Goal: Information Seeking & Learning: Compare options

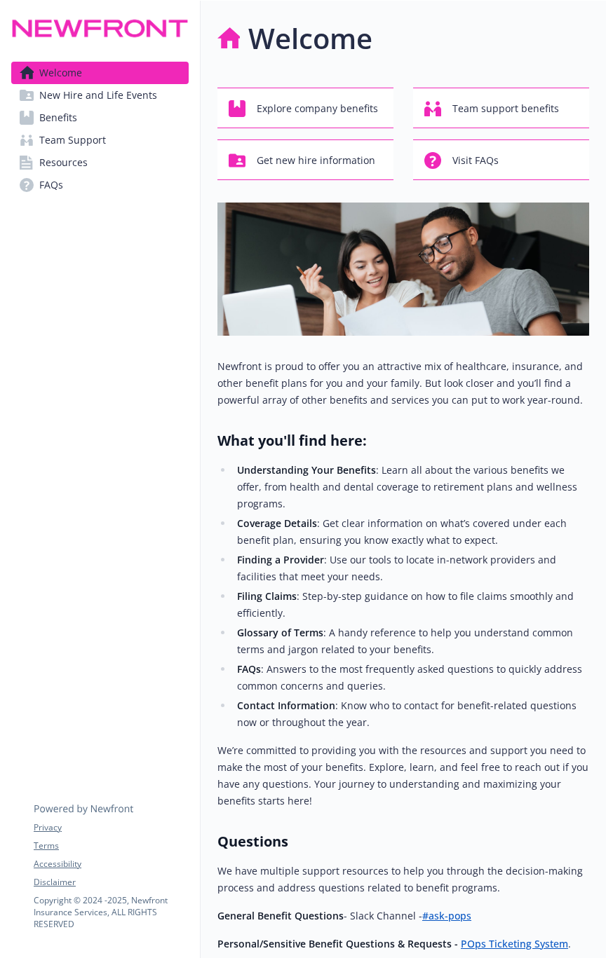
click at [96, 117] on link "Benefits" at bounding box center [99, 118] width 177 height 22
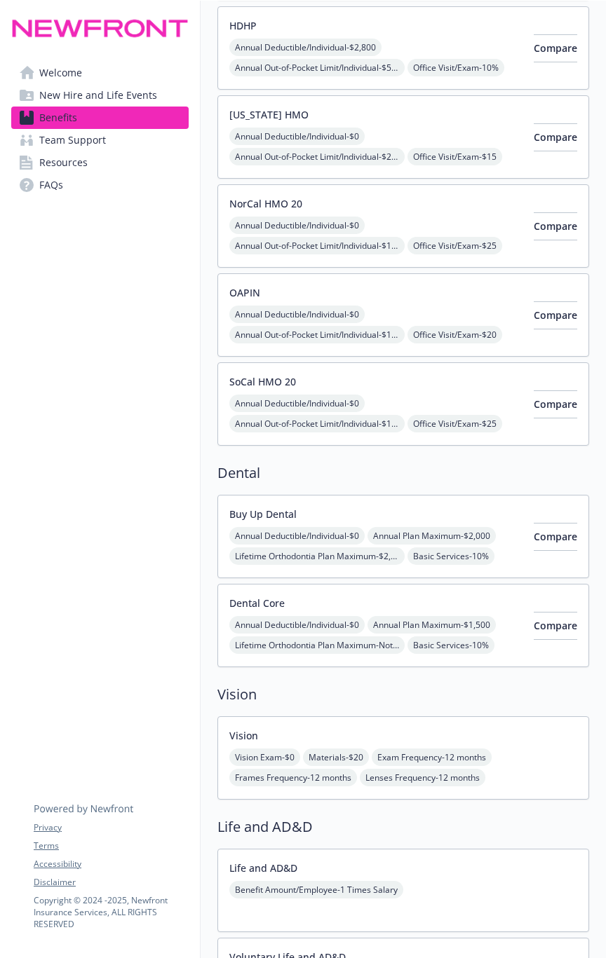
scroll to position [351, 0]
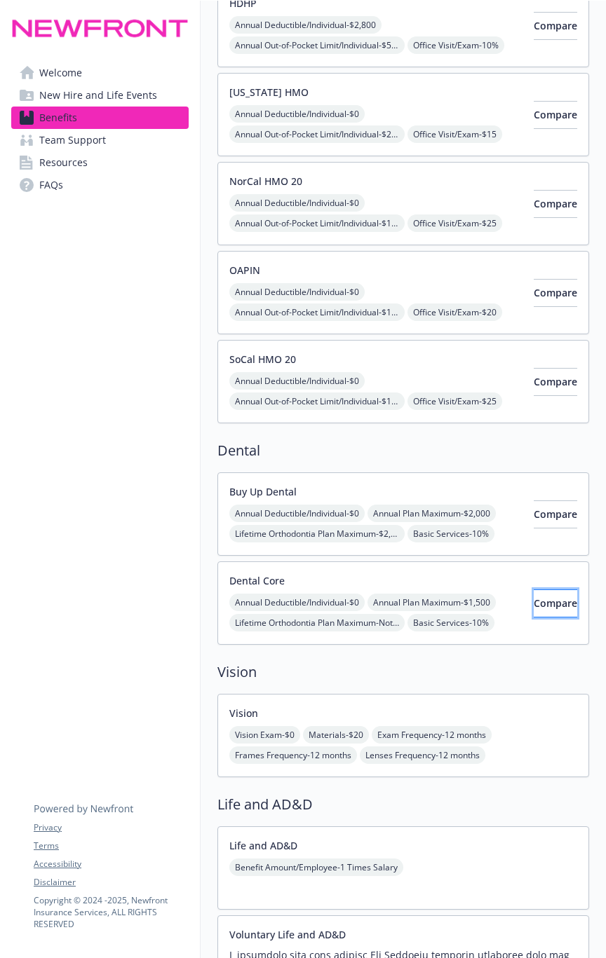
click at [537, 487] on span "Compare" at bounding box center [555, 603] width 43 height 13
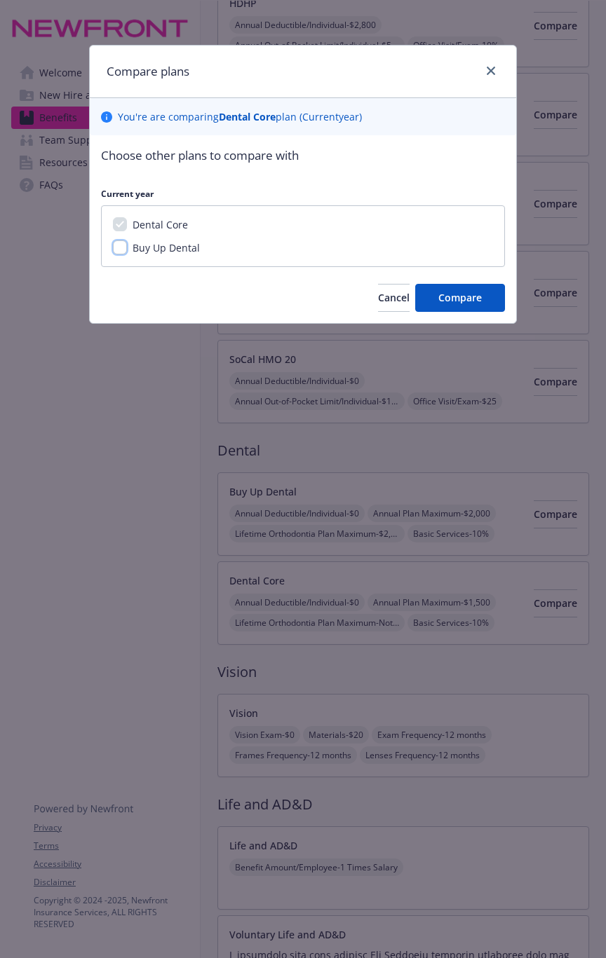
click at [120, 245] on input "Buy Up Dental" at bounding box center [120, 247] width 14 height 14
checkbox input "true"
click at [454, 297] on span "Compare" at bounding box center [459, 297] width 43 height 13
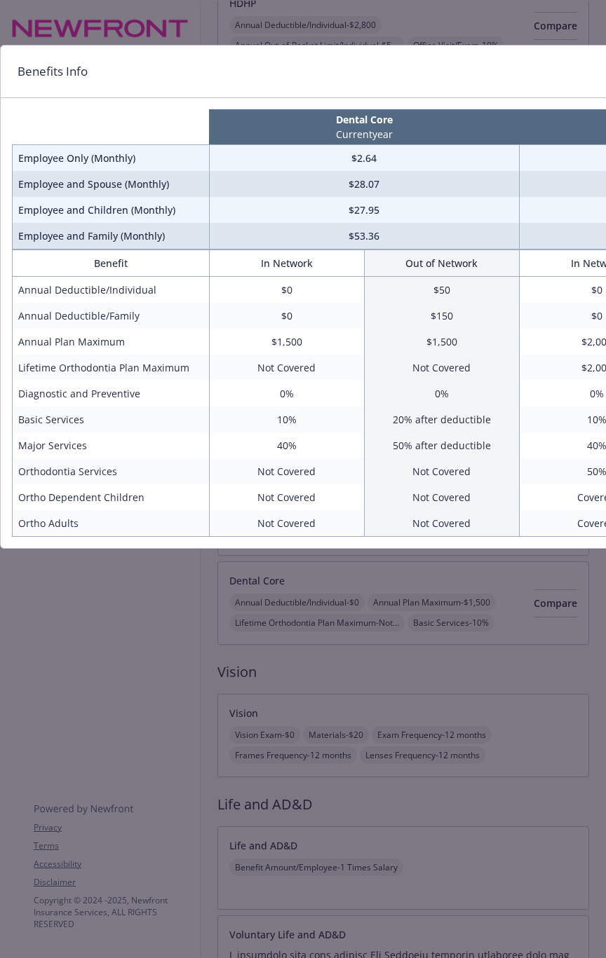
drag, startPoint x: 574, startPoint y: 58, endPoint x: 362, endPoint y: 109, distance: 217.7
click at [323, 124] on div "Benefits Info Dental Core Current year Buy Up Dental Current year Employee Only…" at bounding box center [420, 297] width 841 height 504
click at [112, 487] on div "Benefits Info Dental Core Current year Buy Up Dental Current year Employee Only…" at bounding box center [303, 479] width 606 height 958
drag, startPoint x: 160, startPoint y: 604, endPoint x: 430, endPoint y: 240, distance: 454.1
click at [228, 487] on div "Benefits Info Dental Core Current year Buy Up Dental Current year Employee Only…" at bounding box center [303, 479] width 606 height 958
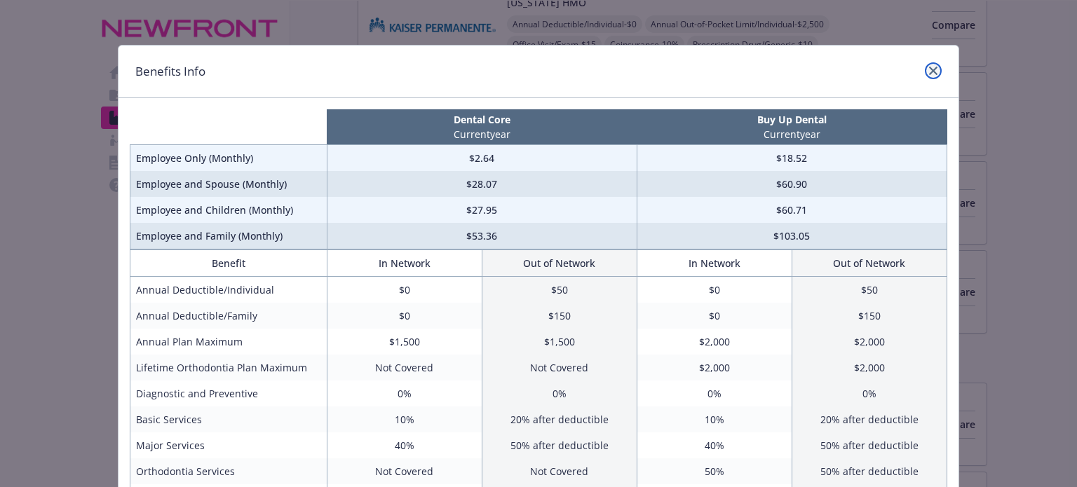
click at [931, 67] on icon "close" at bounding box center [933, 71] width 8 height 8
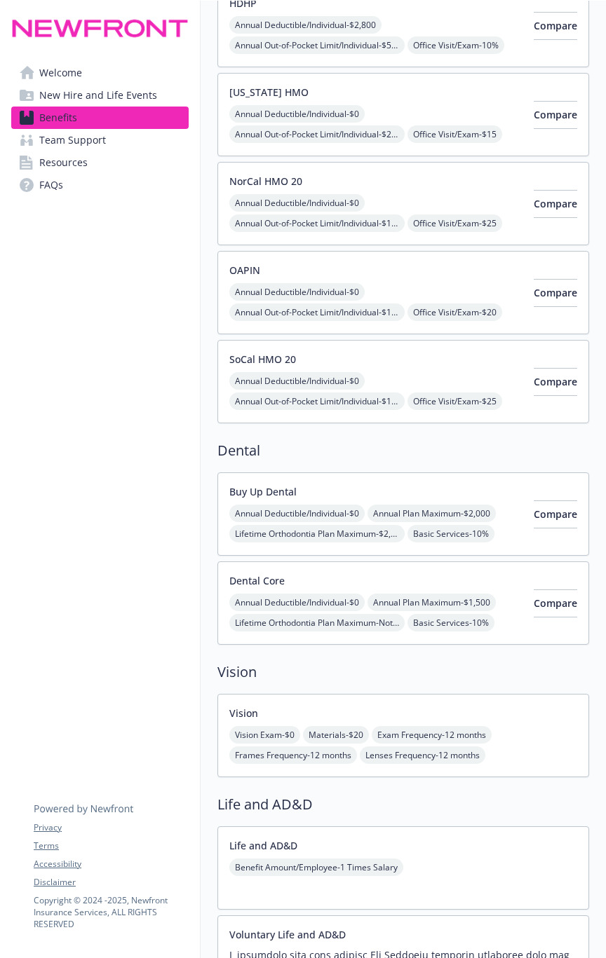
click at [81, 160] on span "Resources" at bounding box center [63, 162] width 48 height 22
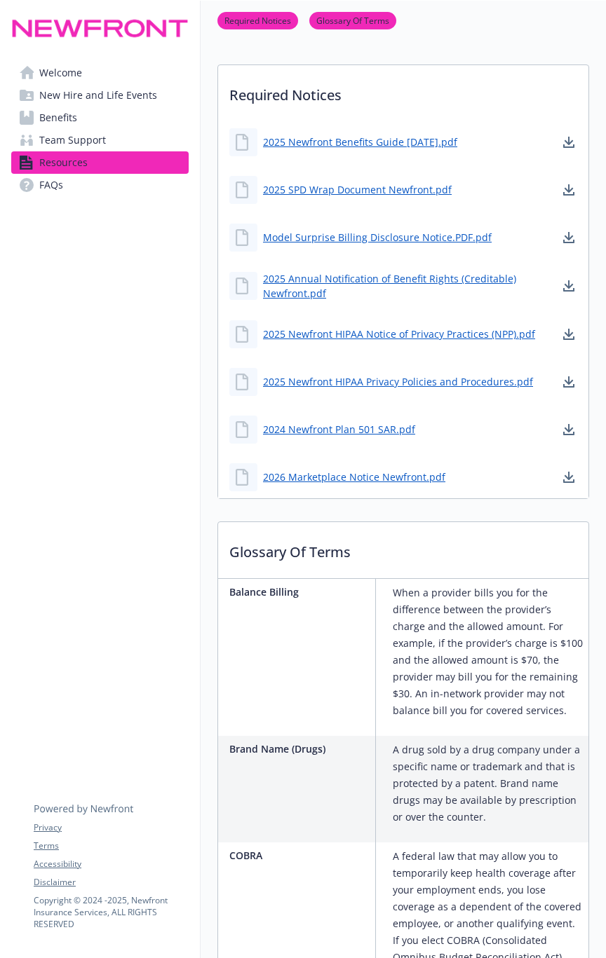
scroll to position [140, 0]
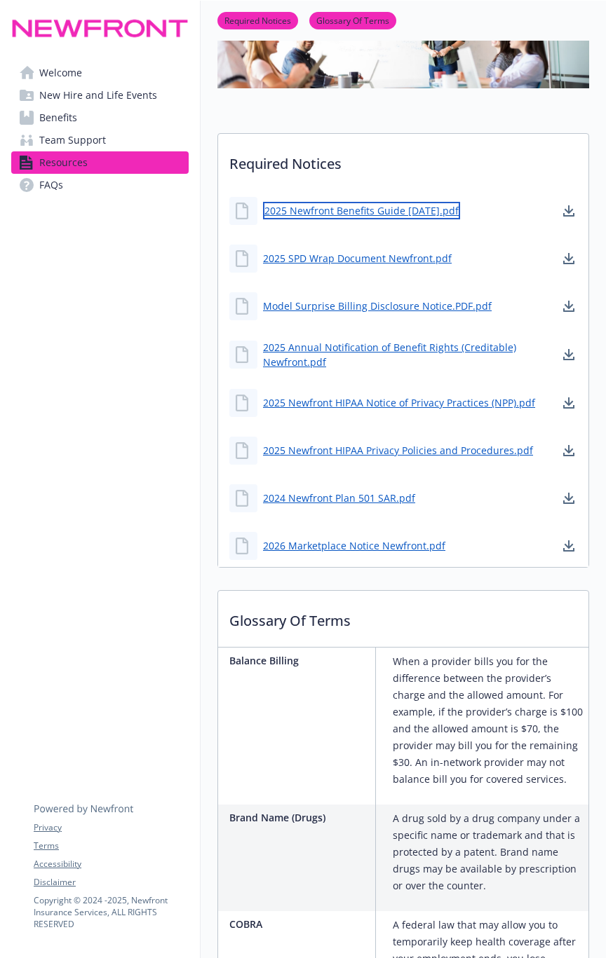
click at [391, 208] on link "2025 Newfront Benefits Guide [DATE].pdf" at bounding box center [361, 211] width 197 height 18
